Goal: Task Accomplishment & Management: Use online tool/utility

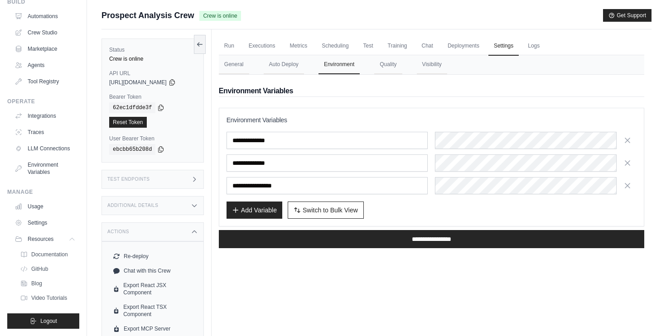
click at [456, 265] on div "Run Executions Metrics Scheduling Test Training Chat Deployments Settings Logs …" at bounding box center [432, 197] width 440 height 336
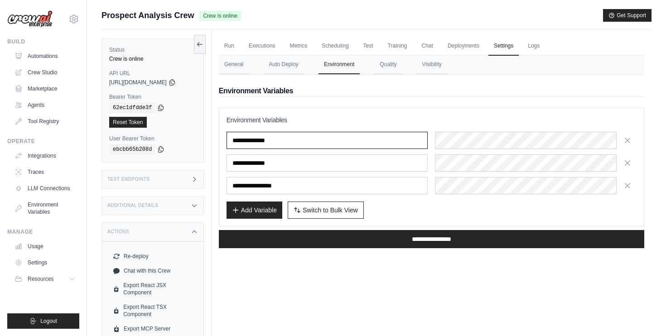
drag, startPoint x: 294, startPoint y: 143, endPoint x: 188, endPoint y: 143, distance: 106.0
click at [188, 143] on div "Status Crew is online API URL copied [URL][DOMAIN_NAME] Bearer Token copied 62e…" at bounding box center [376, 197] width 550 height 336
drag, startPoint x: 310, startPoint y: 174, endPoint x: 255, endPoint y: 163, distance: 56.9
click at [255, 163] on div "**********" at bounding box center [432, 163] width 410 height 63
click at [345, 268] on div "Run Executions Metrics Scheduling Test Training Chat Deployments Settings Logs …" at bounding box center [432, 197] width 440 height 336
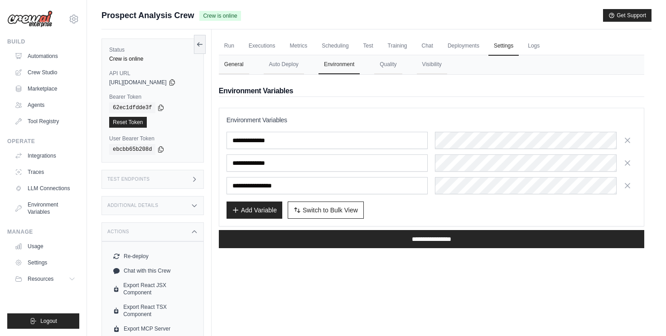
click at [249, 67] on button "General" at bounding box center [234, 64] width 30 height 19
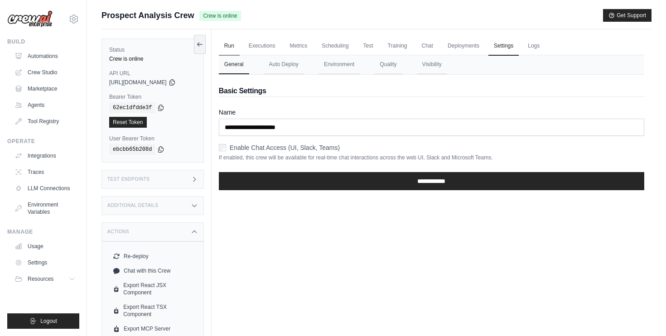
click at [227, 48] on link "Run" at bounding box center [229, 46] width 21 height 19
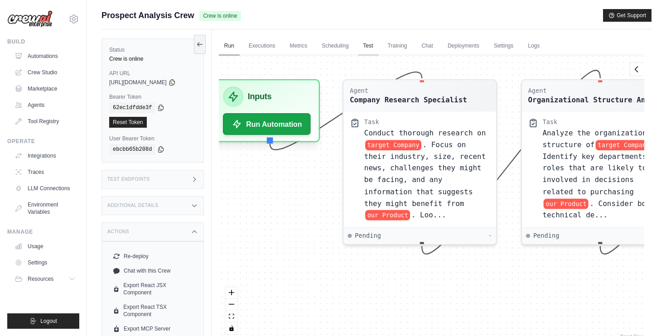
drag, startPoint x: 381, startPoint y: 172, endPoint x: 379, endPoint y: 38, distance: 134.6
click at [379, 38] on div "Run Executions Metrics Scheduling Test Training Chat Deployments Settings Logs …" at bounding box center [432, 197] width 440 height 336
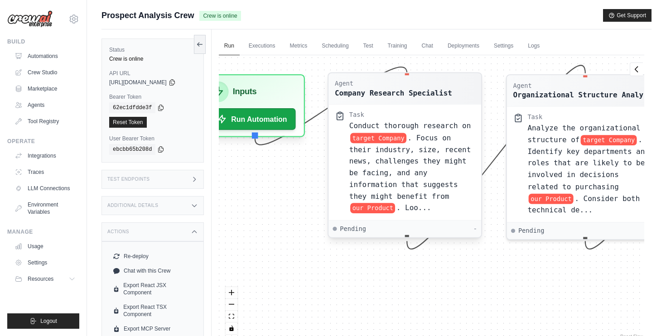
click at [477, 228] on div "-" at bounding box center [475, 229] width 4 height 8
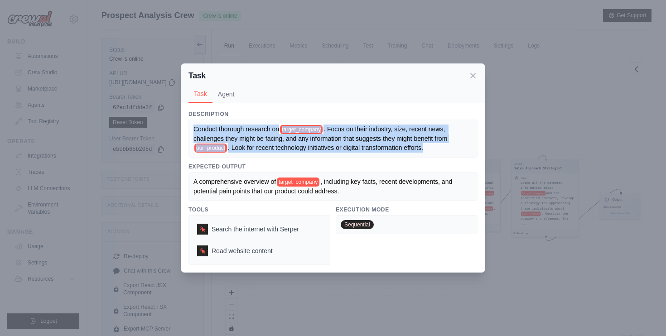
drag, startPoint x: 193, startPoint y: 126, endPoint x: 453, endPoint y: 152, distance: 261.3
click at [453, 152] on div "Conduct thorough research on target_company . Focus on their industry, size, re…" at bounding box center [332, 139] width 289 height 39
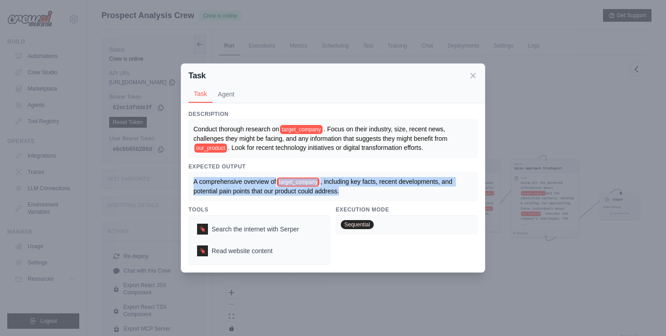
drag, startPoint x: 341, startPoint y: 188, endPoint x: 186, endPoint y: 184, distance: 155.0
click at [186, 184] on div "Description Conduct thorough research on target_company . Focus on their indust…" at bounding box center [333, 187] width 304 height 169
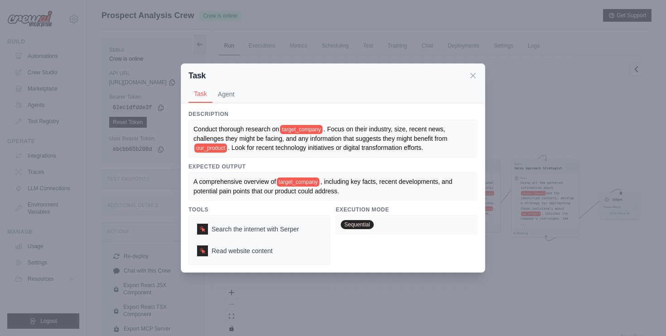
click at [435, 149] on div "Conduct thorough research on target_company . Focus on their industry, size, re…" at bounding box center [332, 139] width 279 height 29
click at [421, 146] on span ". Look for recent technology initiatives or digital transformation efforts." at bounding box center [325, 147] width 195 height 7
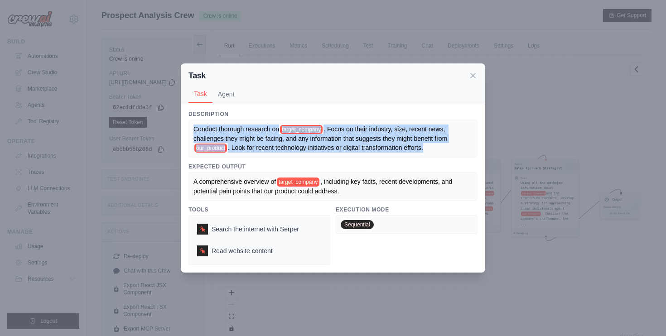
drag, startPoint x: 424, startPoint y: 147, endPoint x: 194, endPoint y: 130, distance: 230.8
click at [194, 130] on div "Conduct thorough research on target_company . Focus on their industry, size, re…" at bounding box center [332, 139] width 279 height 29
copy div "Conduct thorough research on target_company . Focus on their industry, size, re…"
click at [263, 147] on span ". Look for recent technology initiatives or digital transformation efforts." at bounding box center [325, 147] width 195 height 7
drag, startPoint x: 429, startPoint y: 150, endPoint x: 188, endPoint y: 126, distance: 241.7
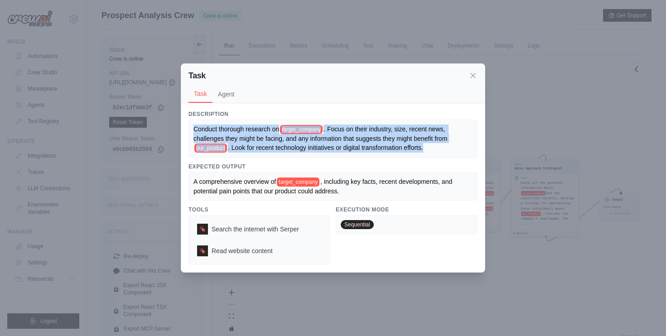
click at [188, 126] on div "Description Conduct thorough research on target_company . Focus on their indust…" at bounding box center [333, 187] width 304 height 169
copy div "Conduct thorough research on target_company . Focus on their industry, size, re…"
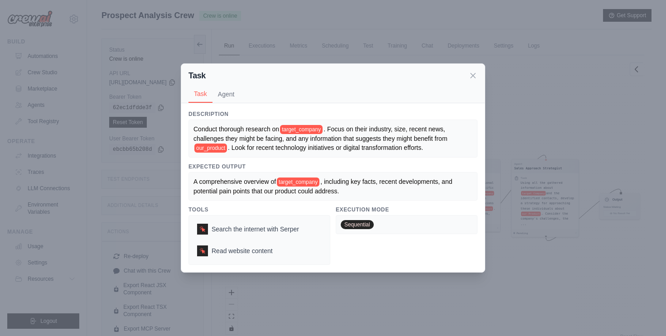
click at [343, 185] on div "A comprehensive overview of target_company , including key facts, recent develo…" at bounding box center [332, 186] width 279 height 19
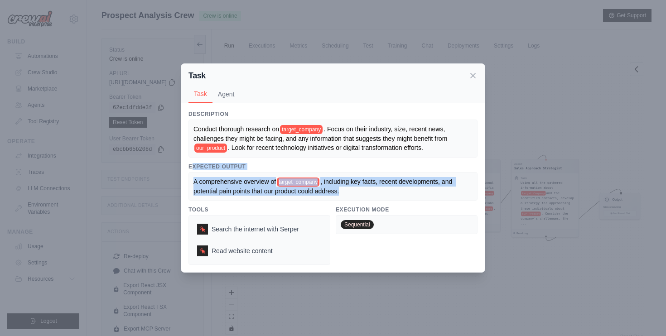
drag, startPoint x: 352, startPoint y: 195, endPoint x: 190, endPoint y: 167, distance: 163.7
click at [190, 167] on div "Expected Output A comprehensive overview of target_company , including key fact…" at bounding box center [332, 182] width 289 height 38
click at [263, 201] on div "A comprehensive overview of target_company , including key facts, recent develo…" at bounding box center [332, 186] width 289 height 29
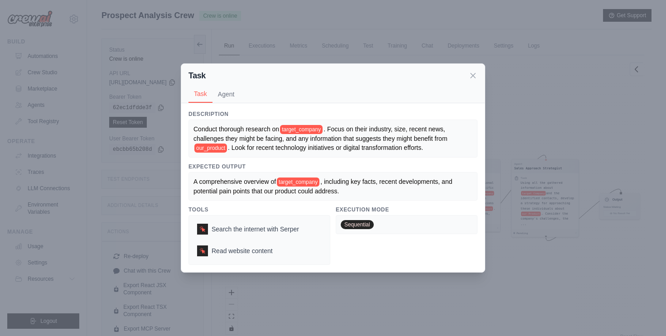
click at [254, 184] on span "A comprehensive overview of" at bounding box center [234, 181] width 82 height 7
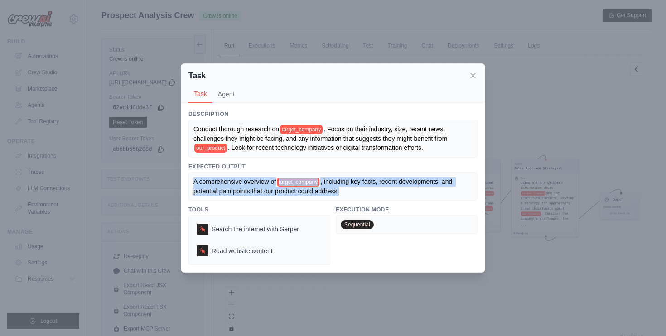
drag, startPoint x: 340, startPoint y: 197, endPoint x: 190, endPoint y: 177, distance: 151.7
click at [190, 177] on div "A comprehensive overview of target_company , including key facts, recent develo…" at bounding box center [332, 186] width 289 height 29
copy div "A comprehensive overview of target_company , including key facts, recent develo…"
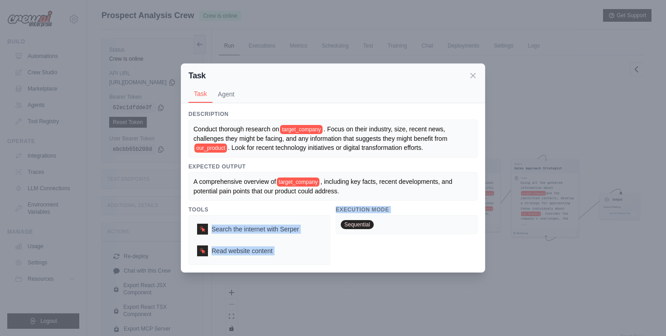
drag, startPoint x: 212, startPoint y: 229, endPoint x: 334, endPoint y: 226, distance: 121.5
click at [334, 226] on div "Tools Search the internet with [PERSON_NAME] Read website content Execution Mod…" at bounding box center [332, 235] width 289 height 59
click at [298, 260] on div "Search the internet with [PERSON_NAME] Read website content" at bounding box center [259, 240] width 142 height 50
drag, startPoint x: 283, startPoint y: 258, endPoint x: 204, endPoint y: 248, distance: 79.9
click at [204, 248] on div "Read website content" at bounding box center [247, 251] width 109 height 18
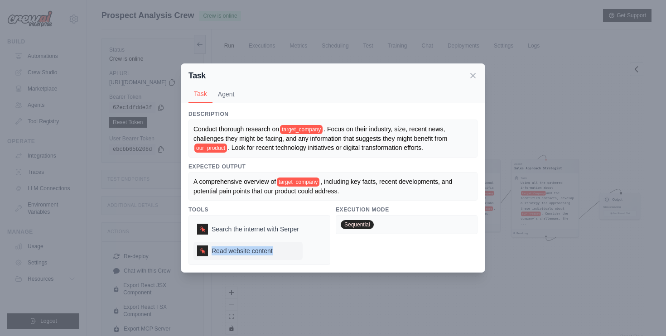
click at [285, 245] on div "Read website content" at bounding box center [247, 251] width 109 height 18
drag, startPoint x: 303, startPoint y: 232, endPoint x: 216, endPoint y: 227, distance: 87.6
click at [216, 227] on div "Search the internet with [PERSON_NAME] Read website content" at bounding box center [259, 240] width 142 height 50
click at [232, 86] on button "Agent" at bounding box center [226, 93] width 28 height 17
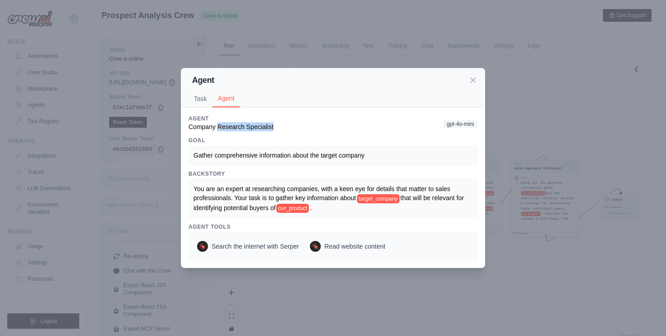
drag, startPoint x: 218, startPoint y: 129, endPoint x: 324, endPoint y: 128, distance: 106.0
click at [324, 129] on div "Agent Company Research Specialist gpt-4o-mini" at bounding box center [332, 123] width 289 height 16
click at [324, 128] on div "Agent Company Research Specialist gpt-4o-mini" at bounding box center [332, 123] width 289 height 16
click at [292, 128] on div "Agent Company Research Specialist gpt-4o-mini" at bounding box center [332, 123] width 289 height 16
drag, startPoint x: 273, startPoint y: 128, endPoint x: 183, endPoint y: 127, distance: 89.3
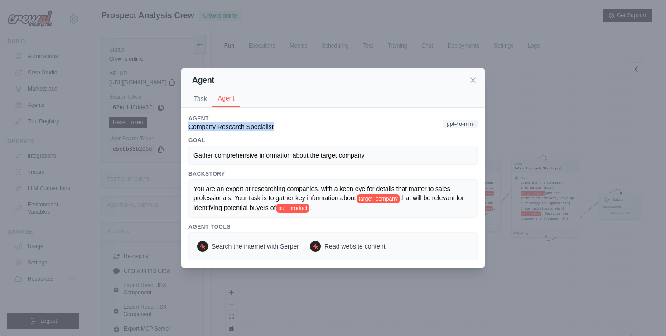
click at [183, 127] on div "Description Conduct thorough research on target_company . Focus on their indust…" at bounding box center [333, 188] width 304 height 160
copy span "Company Research Specialist"
drag, startPoint x: 270, startPoint y: 157, endPoint x: 405, endPoint y: 155, distance: 135.5
click at [405, 157] on div "Gather comprehensive information about the target company" at bounding box center [332, 155] width 279 height 9
click at [383, 156] on div "Gather comprehensive information about the target company" at bounding box center [332, 155] width 279 height 9
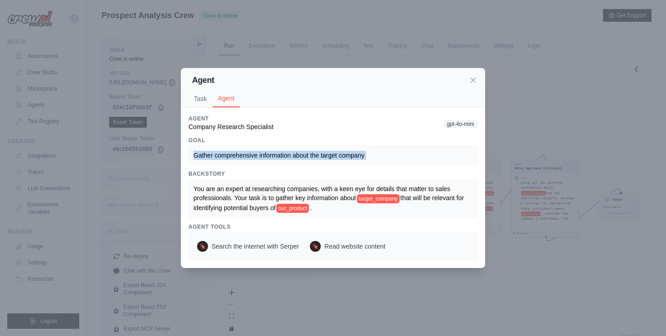
drag, startPoint x: 194, startPoint y: 156, endPoint x: 389, endPoint y: 169, distance: 195.2
click at [389, 169] on div "Agent Company Research Specialist gpt-4o-mini Goal Gather comprehensive informa…" at bounding box center [332, 187] width 289 height 145
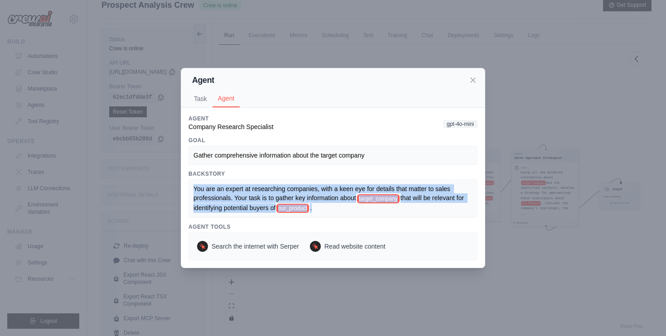
drag, startPoint x: 315, startPoint y: 208, endPoint x: 188, endPoint y: 193, distance: 127.4
click at [188, 193] on div "You are an expert at researching companies, with a keen eye for details that ma…" at bounding box center [332, 198] width 289 height 39
copy div "You are an expert at researching companies, with a keen eye for details that ma…"
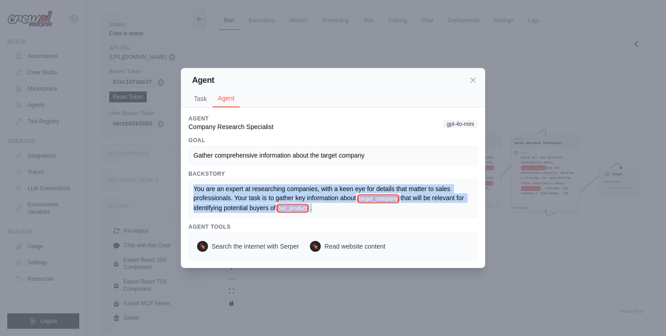
scroll to position [24, 0]
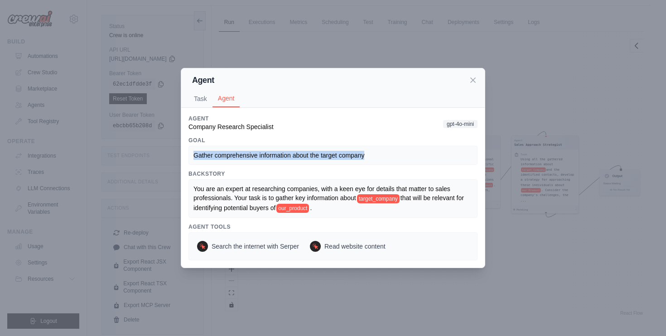
drag, startPoint x: 195, startPoint y: 153, endPoint x: 378, endPoint y: 153, distance: 183.5
click at [378, 153] on div "Gather comprehensive information about the target company" at bounding box center [332, 155] width 279 height 9
copy span "Gather comprehensive information about the target company"
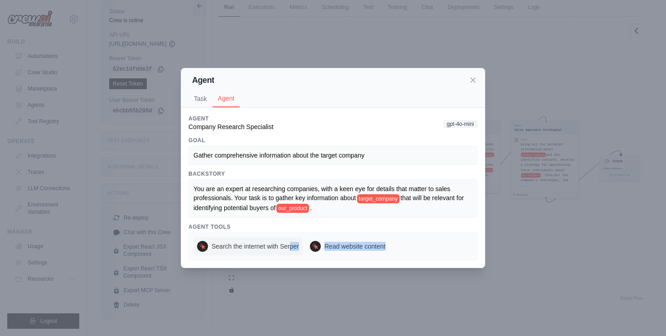
drag, startPoint x: 400, startPoint y: 247, endPoint x: 291, endPoint y: 247, distance: 109.6
click at [291, 247] on div "Search the internet with [PERSON_NAME] Read website content" at bounding box center [304, 246] width 222 height 18
click at [206, 97] on button "Task" at bounding box center [200, 98] width 24 height 17
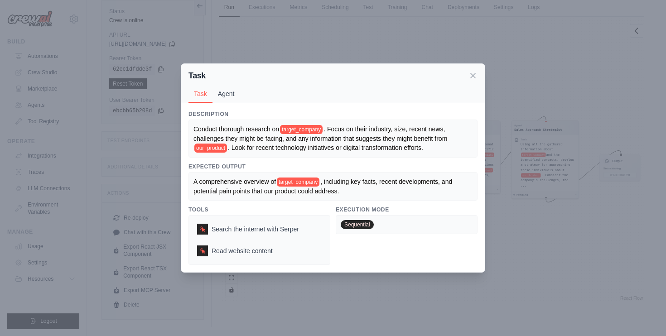
click at [232, 98] on button "Agent" at bounding box center [226, 93] width 28 height 17
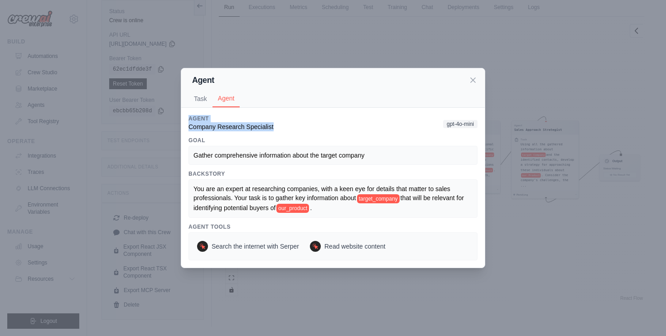
drag, startPoint x: 276, startPoint y: 128, endPoint x: 188, endPoint y: 110, distance: 89.7
click at [188, 110] on div "Description Conduct thorough research on target_company . Focus on their indust…" at bounding box center [333, 188] width 304 height 160
click at [297, 135] on div "Agent Company Research Specialist gpt-4o-mini Goal Gather comprehensive informa…" at bounding box center [332, 187] width 289 height 145
drag, startPoint x: 279, startPoint y: 128, endPoint x: 188, endPoint y: 125, distance: 90.2
click at [188, 125] on div "Agent Company Research Specialist gpt-4o-mini" at bounding box center [332, 123] width 289 height 16
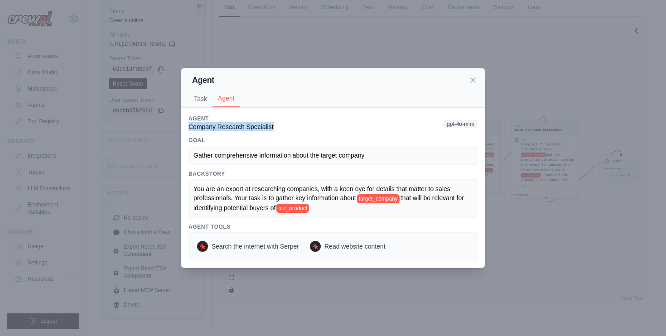
copy span "Company Research Specialist"
click at [469, 77] on icon at bounding box center [472, 79] width 9 height 9
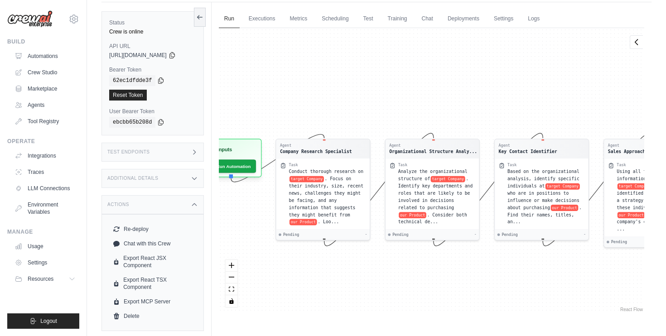
scroll to position [0, 0]
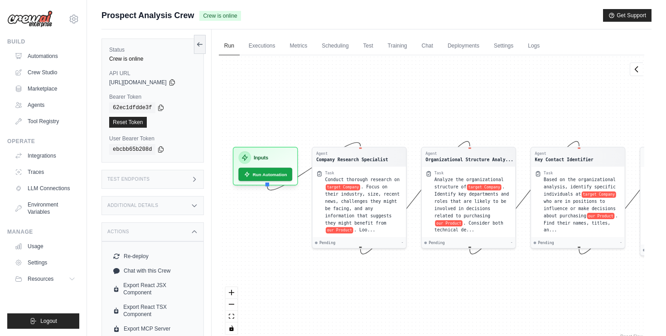
drag, startPoint x: 353, startPoint y: 301, endPoint x: 389, endPoint y: 282, distance: 40.5
click at [389, 282] on div "Agent Company Research Specialist Task Conduct thorough research on target Comp…" at bounding box center [431, 198] width 425 height 286
click at [448, 154] on div "Agent" at bounding box center [469, 152] width 88 height 5
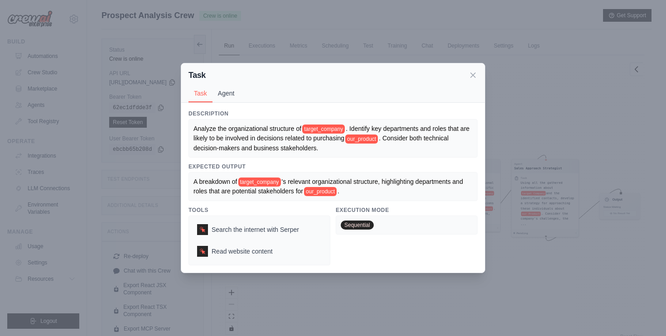
click at [229, 91] on button "Agent" at bounding box center [226, 93] width 28 height 17
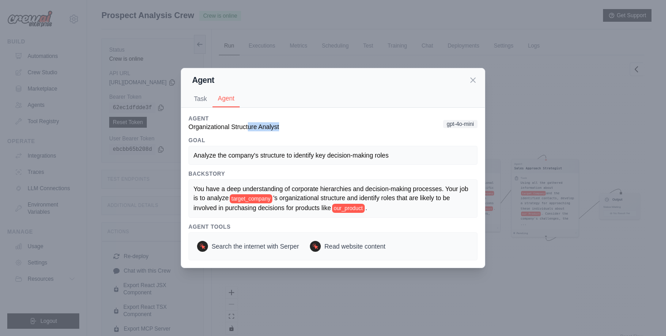
drag, startPoint x: 279, startPoint y: 125, endPoint x: 233, endPoint y: 125, distance: 45.8
click at [236, 125] on div "Agent Organizational Structure Analyst gpt-4o-mini" at bounding box center [332, 123] width 289 height 16
click at [219, 155] on span "Analyze the company's structure to identify key decision-making roles" at bounding box center [290, 155] width 195 height 7
drag, startPoint x: 188, startPoint y: 118, endPoint x: 298, endPoint y: 135, distance: 110.9
click at [298, 135] on div "Description Analyze the organizational structure of target_company . Identify k…" at bounding box center [333, 188] width 304 height 160
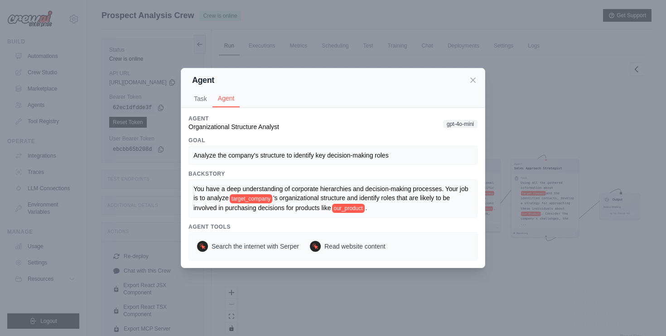
click at [360, 128] on div "Agent Organizational Structure Analyst gpt-4o-mini" at bounding box center [332, 123] width 289 height 16
drag, startPoint x: 280, startPoint y: 120, endPoint x: 184, endPoint y: 130, distance: 96.6
click at [184, 130] on div "Description Analyze the organizational structure of target_company . Identify k…" at bounding box center [333, 188] width 304 height 160
click at [328, 103] on div "Task Agent" at bounding box center [332, 98] width 289 height 17
drag, startPoint x: 289, startPoint y: 125, endPoint x: 180, endPoint y: 122, distance: 108.8
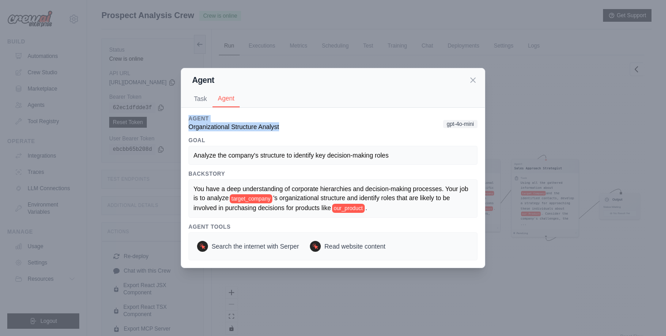
click at [181, 122] on div "Agent Task Agent Description Analyze the organizational structure of target_com…" at bounding box center [333, 168] width 304 height 200
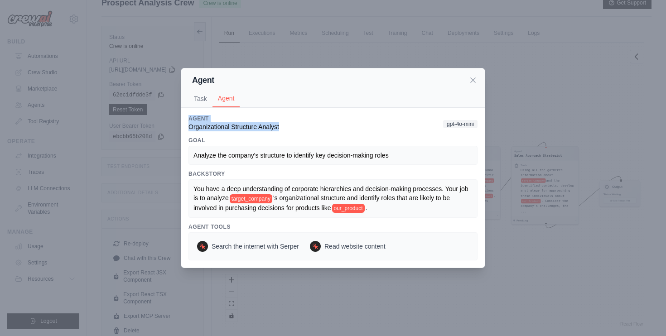
scroll to position [13, 0]
click at [312, 130] on div "Agent Organizational Structure Analyst gpt-4o-mini" at bounding box center [332, 123] width 289 height 16
drag, startPoint x: 285, startPoint y: 127, endPoint x: 184, endPoint y: 125, distance: 100.6
click at [184, 125] on div "Description Analyze the organizational structure of target_company . Identify k…" at bounding box center [333, 188] width 304 height 160
copy span "Organizational Structure Analyst"
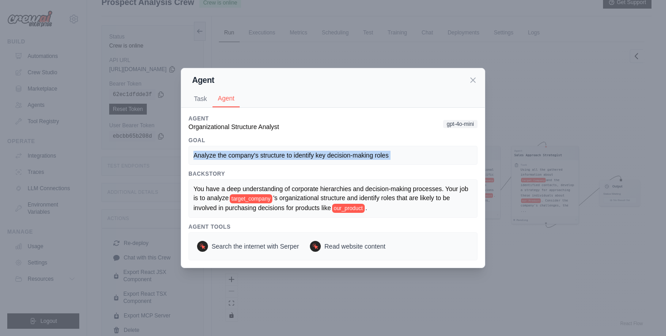
drag, startPoint x: 191, startPoint y: 154, endPoint x: 420, endPoint y: 166, distance: 229.1
click at [420, 166] on div "Agent Organizational Structure Analyst gpt-4o-mini Goal Analyze the company's s…" at bounding box center [332, 187] width 289 height 145
copy span "Analyze the company's structure to identify key decision-making roles"
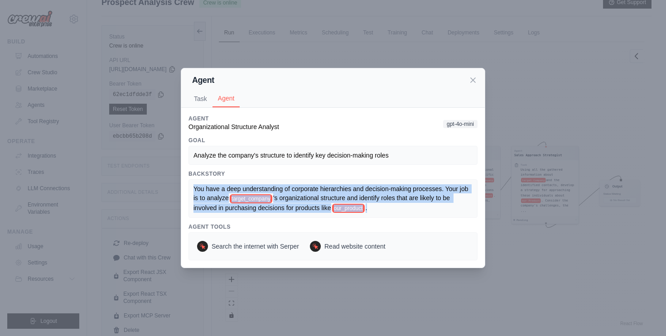
drag, startPoint x: 193, startPoint y: 187, endPoint x: 402, endPoint y: 215, distance: 211.1
click at [402, 215] on div "You have a deep understanding of corporate hierarchies and decision-making proc…" at bounding box center [332, 198] width 289 height 39
copy div "You have a deep understanding of corporate hierarchies and decision-making proc…"
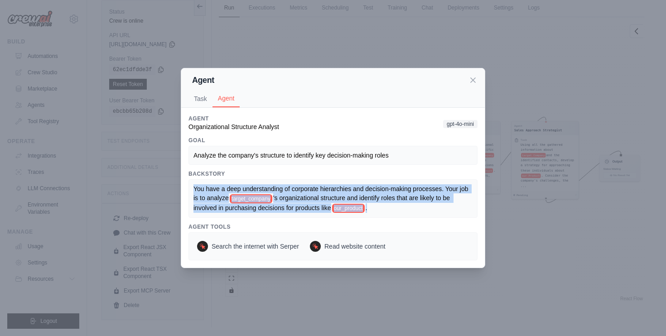
scroll to position [39, 0]
click at [472, 81] on icon at bounding box center [473, 79] width 5 height 5
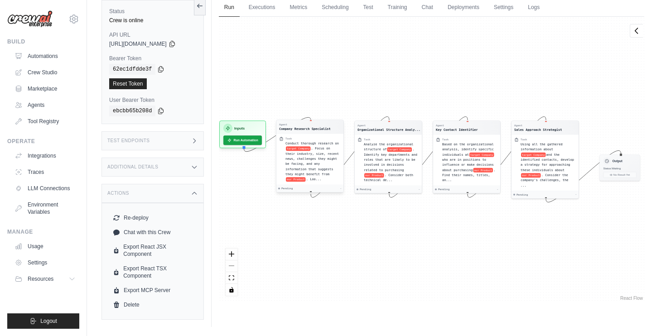
click at [327, 145] on div "Conduct thorough research on target Company . Focus on their industry, size, re…" at bounding box center [312, 161] width 55 height 41
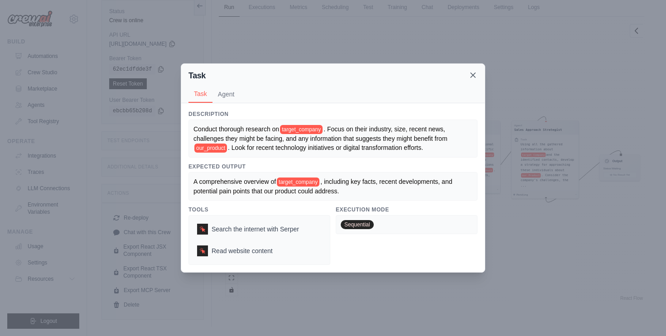
click at [475, 76] on icon at bounding box center [472, 75] width 9 height 9
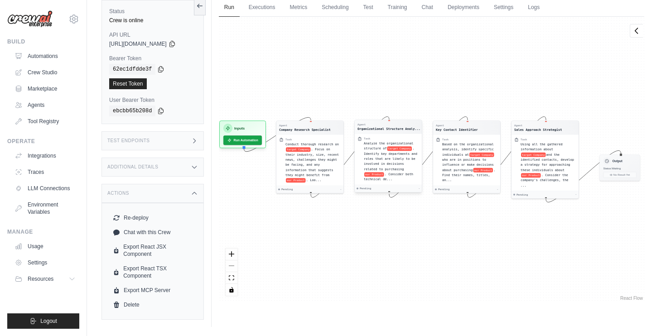
click at [394, 139] on div "Task" at bounding box center [391, 139] width 55 height 4
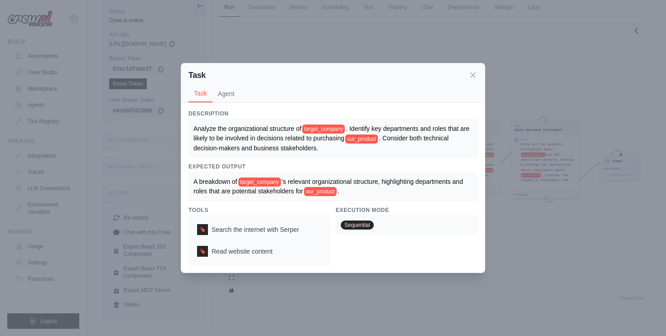
scroll to position [37, 0]
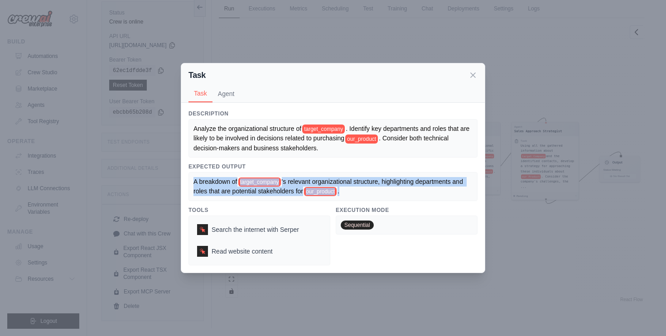
drag, startPoint x: 353, startPoint y: 193, endPoint x: 177, endPoint y: 183, distance: 176.1
click at [177, 183] on div "Task Task Agent Description Analyze the organizational structure of target_comp…" at bounding box center [333, 168] width 666 height 336
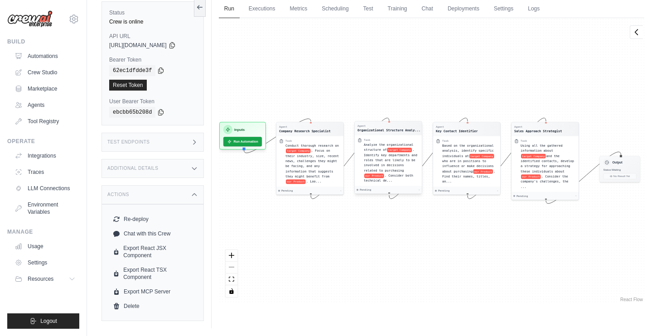
click at [412, 150] on span "target Company" at bounding box center [399, 150] width 25 height 5
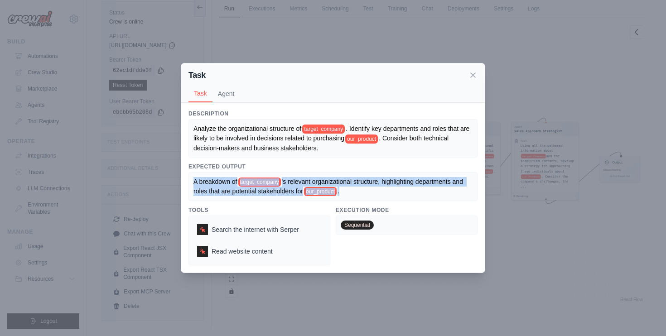
drag, startPoint x: 342, startPoint y: 195, endPoint x: 193, endPoint y: 179, distance: 149.8
click at [193, 179] on div "A breakdown of target_company 's relevant organizational structure, highlightin…" at bounding box center [332, 186] width 279 height 19
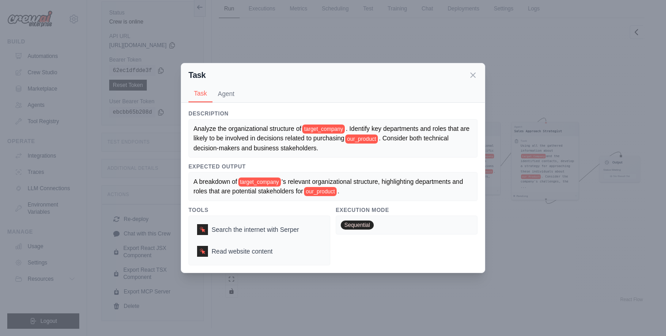
click at [376, 237] on div "Execution Mode Sequential" at bounding box center [407, 236] width 142 height 59
drag, startPoint x: 310, startPoint y: 233, endPoint x: 214, endPoint y: 233, distance: 96.5
click at [213, 233] on div "Search the internet with [PERSON_NAME] Read website content" at bounding box center [259, 241] width 142 height 50
click at [281, 262] on div "Search the internet with [PERSON_NAME] Read website content" at bounding box center [259, 241] width 142 height 50
drag, startPoint x: 281, startPoint y: 257, endPoint x: 213, endPoint y: 257, distance: 67.5
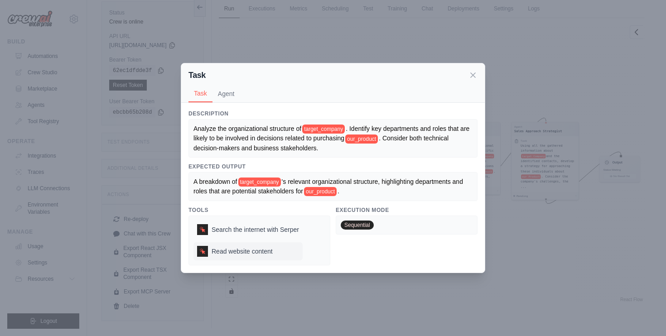
click at [213, 257] on div "Read website content" at bounding box center [247, 251] width 109 height 18
click at [436, 253] on div "Execution Mode Sequential" at bounding box center [407, 236] width 142 height 59
drag, startPoint x: 472, startPoint y: 77, endPoint x: 309, endPoint y: 120, distance: 168.4
click at [309, 121] on div "Task Task Agent Description Analyze the organizational structure of target_comp…" at bounding box center [333, 168] width 304 height 210
click at [229, 93] on button "Agent" at bounding box center [226, 93] width 28 height 17
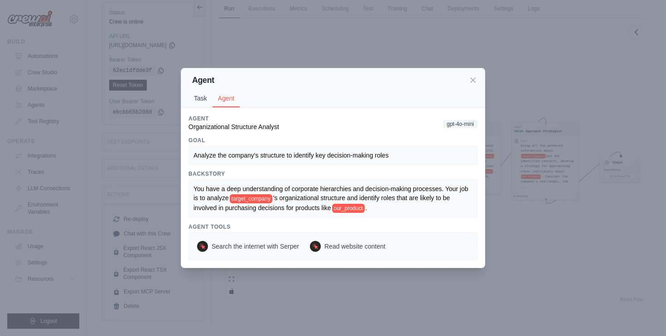
click at [201, 101] on button "Task" at bounding box center [200, 98] width 24 height 17
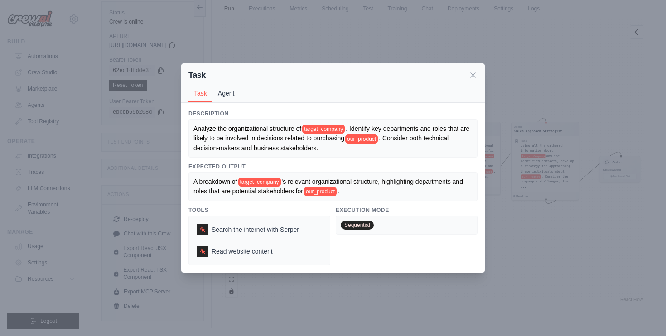
click at [218, 93] on button "Agent" at bounding box center [226, 93] width 28 height 17
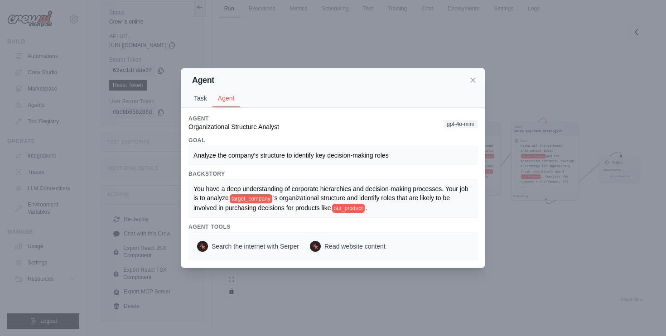
click at [200, 96] on button "Task" at bounding box center [200, 98] width 24 height 17
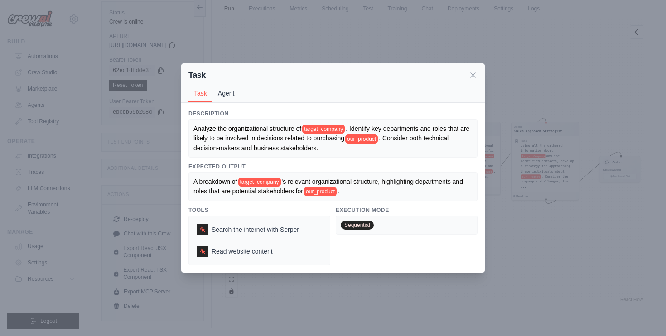
click at [224, 95] on button "Agent" at bounding box center [226, 93] width 28 height 17
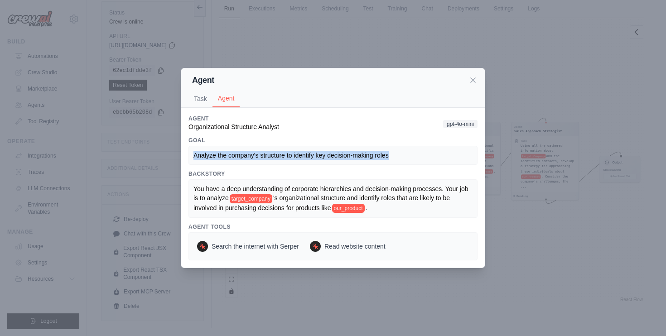
drag, startPoint x: 193, startPoint y: 157, endPoint x: 402, endPoint y: 154, distance: 208.9
click at [403, 155] on div "Analyze the company's structure to identify key decision-making roles" at bounding box center [332, 155] width 289 height 19
click at [396, 156] on div "Analyze the company's structure to identify key decision-making roles" at bounding box center [332, 155] width 279 height 9
click at [196, 102] on button "Task" at bounding box center [200, 98] width 24 height 17
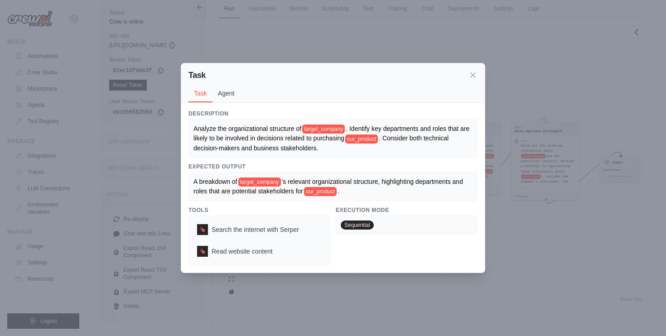
click at [224, 93] on button "Agent" at bounding box center [226, 93] width 28 height 17
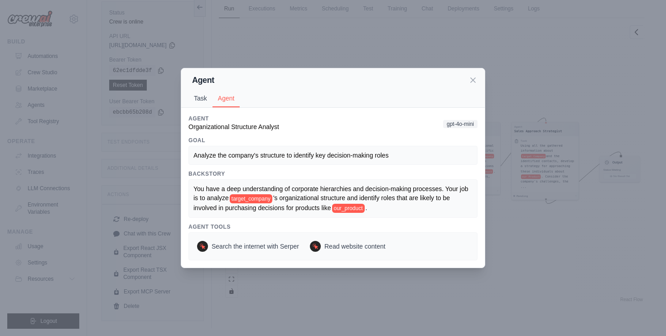
click at [198, 94] on button "Task" at bounding box center [200, 98] width 24 height 17
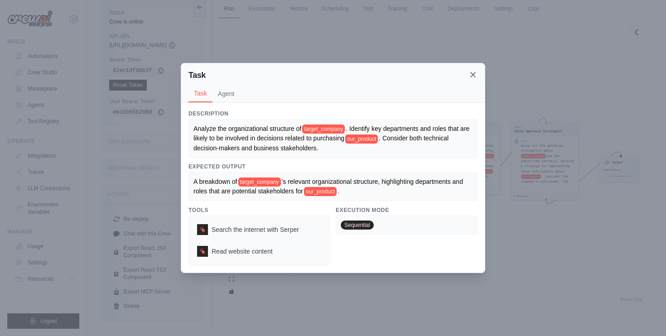
click at [472, 74] on icon at bounding box center [472, 74] width 9 height 9
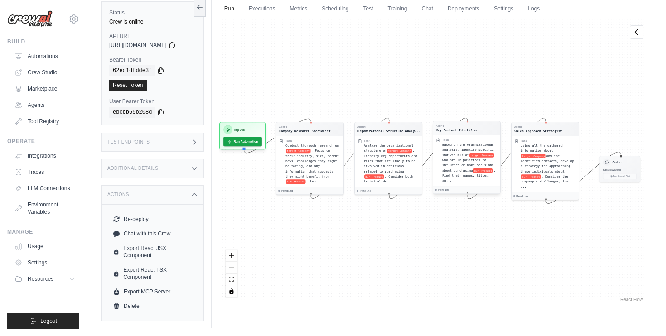
click at [452, 163] on span "who are in positions to influence or make decisions about purchasing" at bounding box center [468, 165] width 52 height 14
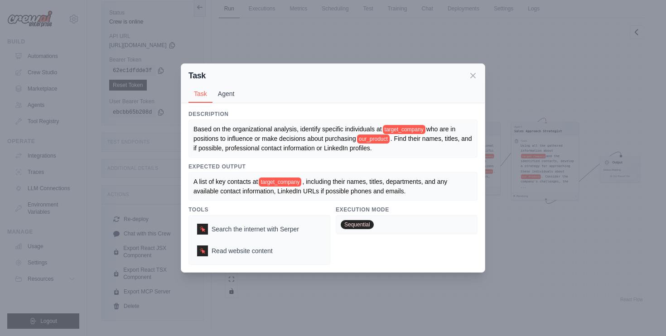
click at [234, 97] on button "Agent" at bounding box center [226, 93] width 28 height 17
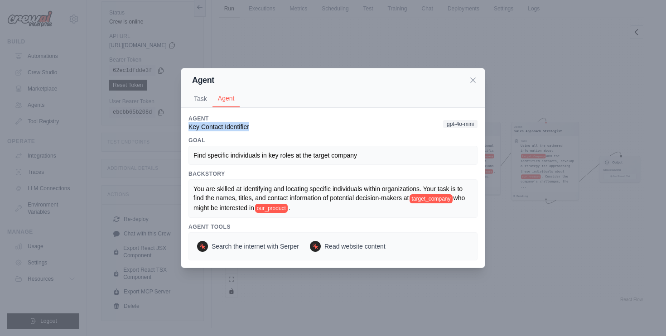
drag, startPoint x: 189, startPoint y: 127, endPoint x: 311, endPoint y: 126, distance: 121.4
click at [310, 127] on div "Agent Key Contact Identifier gpt-4o-mini" at bounding box center [332, 123] width 289 height 16
drag, startPoint x: 193, startPoint y: 155, endPoint x: 363, endPoint y: 160, distance: 170.9
click at [363, 160] on div "Find specific individuals in key roles at the target company" at bounding box center [332, 155] width 289 height 19
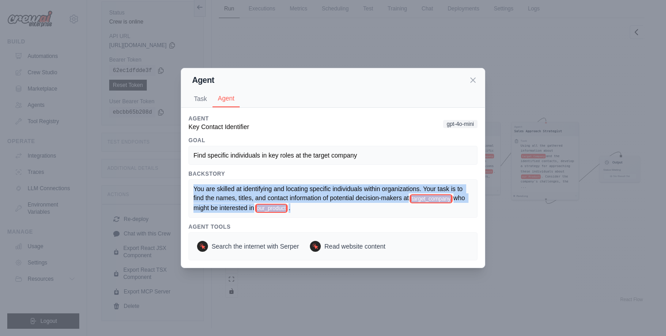
drag, startPoint x: 194, startPoint y: 188, endPoint x: 304, endPoint y: 211, distance: 111.6
click at [304, 211] on div "You are skilled at identifying and locating specific individuals within organiz…" at bounding box center [332, 198] width 279 height 29
click at [200, 101] on button "Task" at bounding box center [200, 98] width 24 height 17
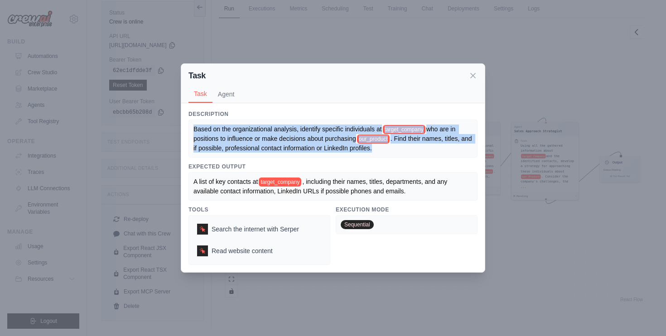
drag, startPoint x: 193, startPoint y: 128, endPoint x: 405, endPoint y: 148, distance: 212.5
click at [405, 148] on div "Based on the organizational analysis, identify specific individuals at target_c…" at bounding box center [332, 139] width 279 height 29
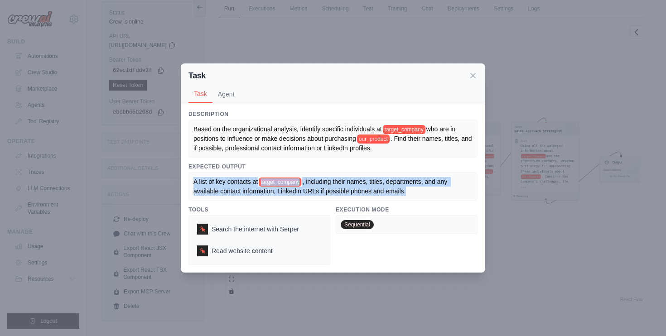
drag, startPoint x: 194, startPoint y: 179, endPoint x: 438, endPoint y: 200, distance: 244.6
click at [438, 200] on div "A list of key contacts at target_company , including their names, titles, depar…" at bounding box center [332, 186] width 289 height 29
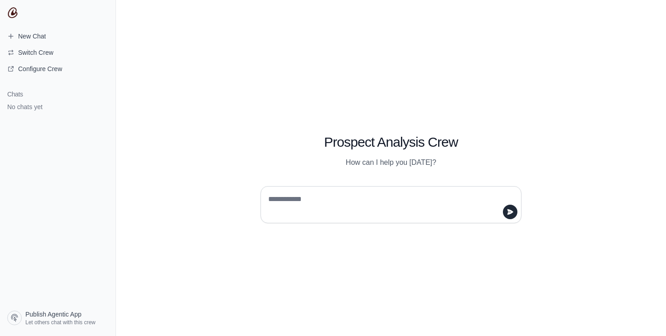
click at [386, 190] on div at bounding box center [390, 204] width 261 height 37
click at [382, 198] on textarea at bounding box center [388, 204] width 244 height 25
